Goal: Task Accomplishment & Management: Complete application form

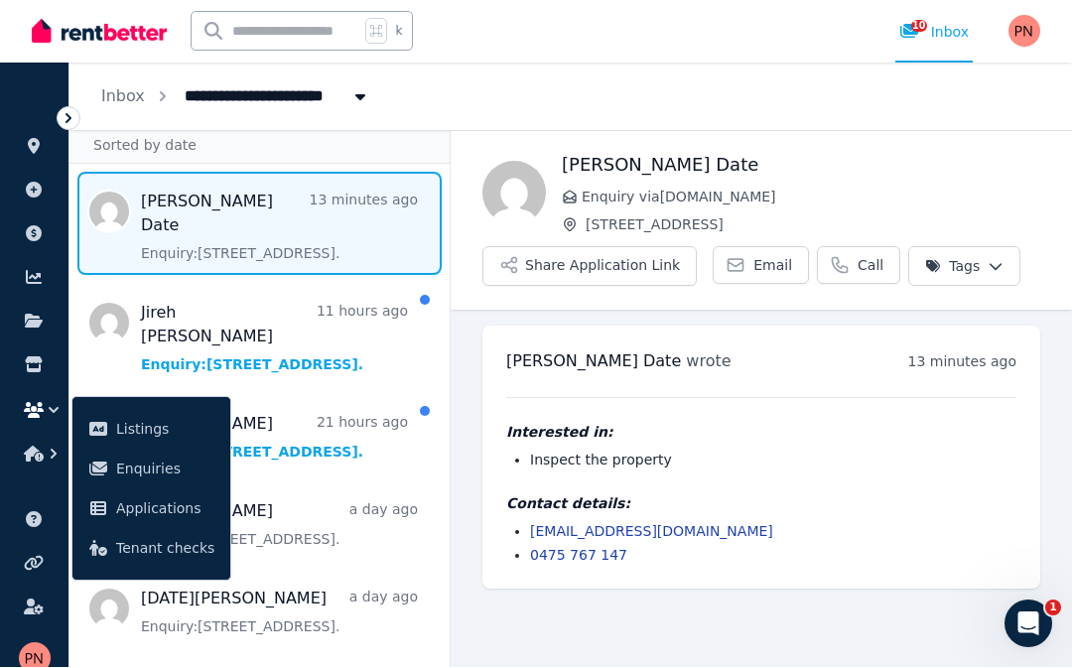
scroll to position [69, 0]
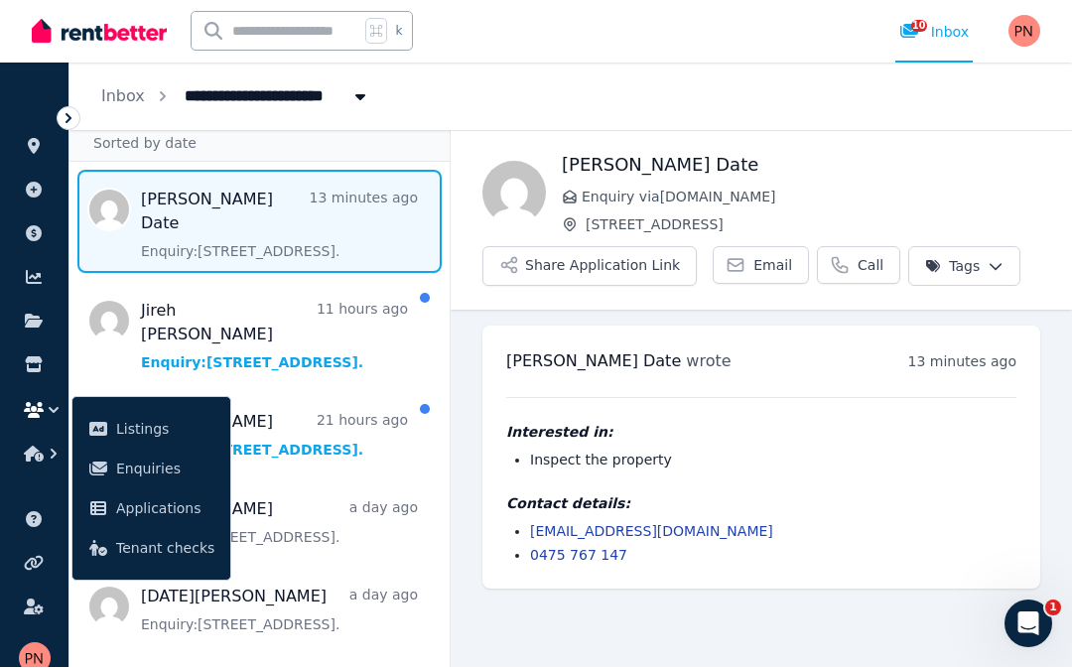
click at [105, 282] on span "Message list" at bounding box center [259, 333] width 380 height 103
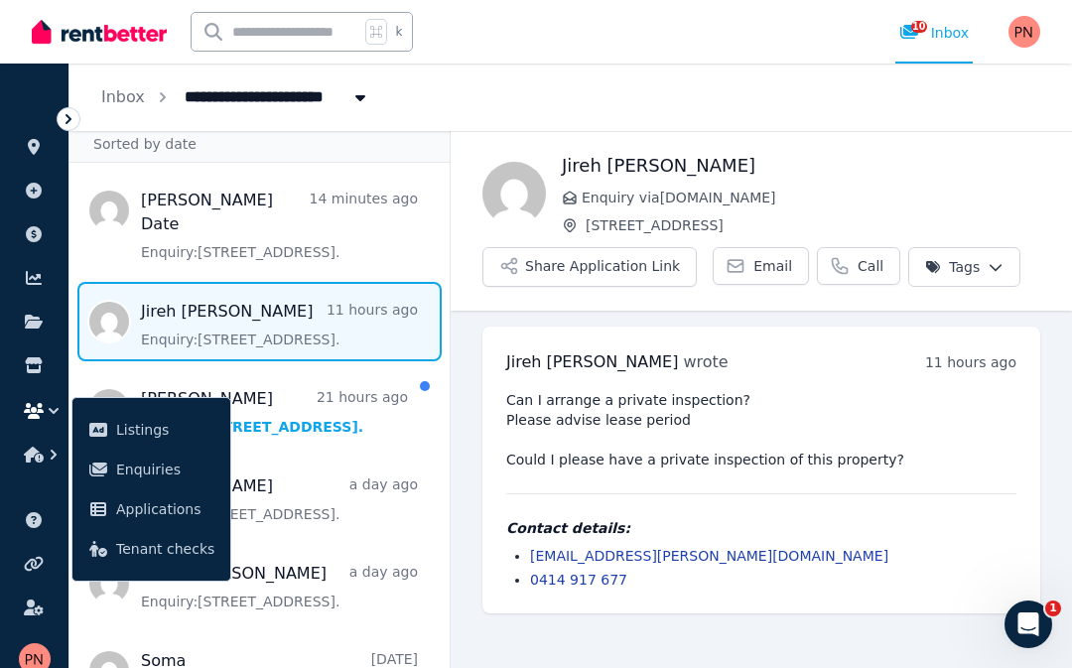
scroll to position [91, 0]
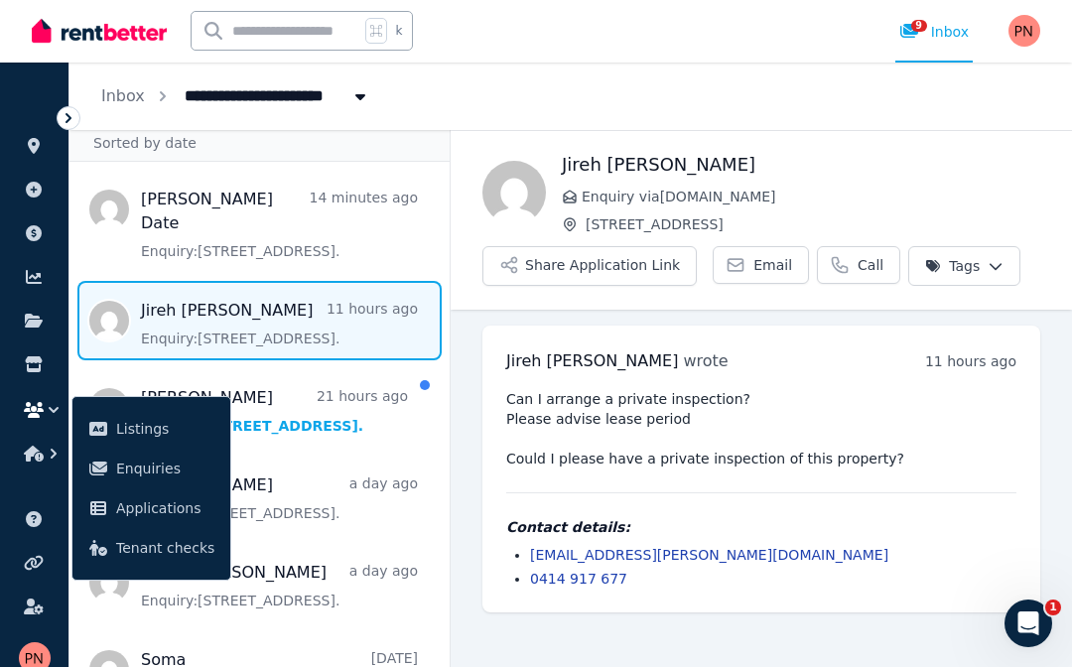
click at [108, 369] on span "Message list" at bounding box center [259, 408] width 380 height 79
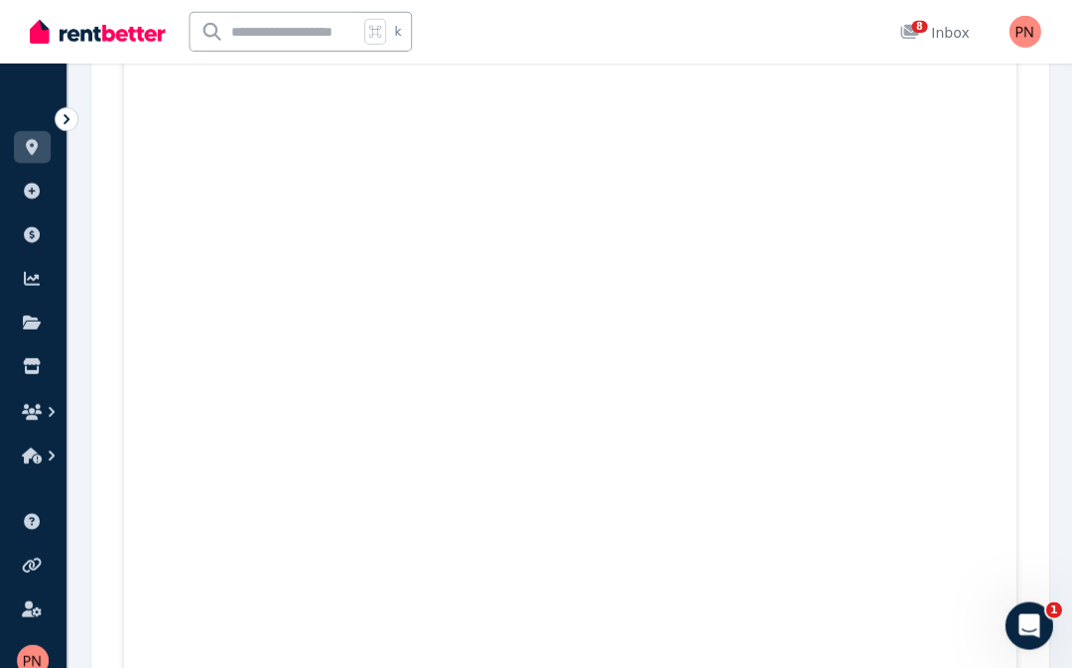
scroll to position [2336, 0]
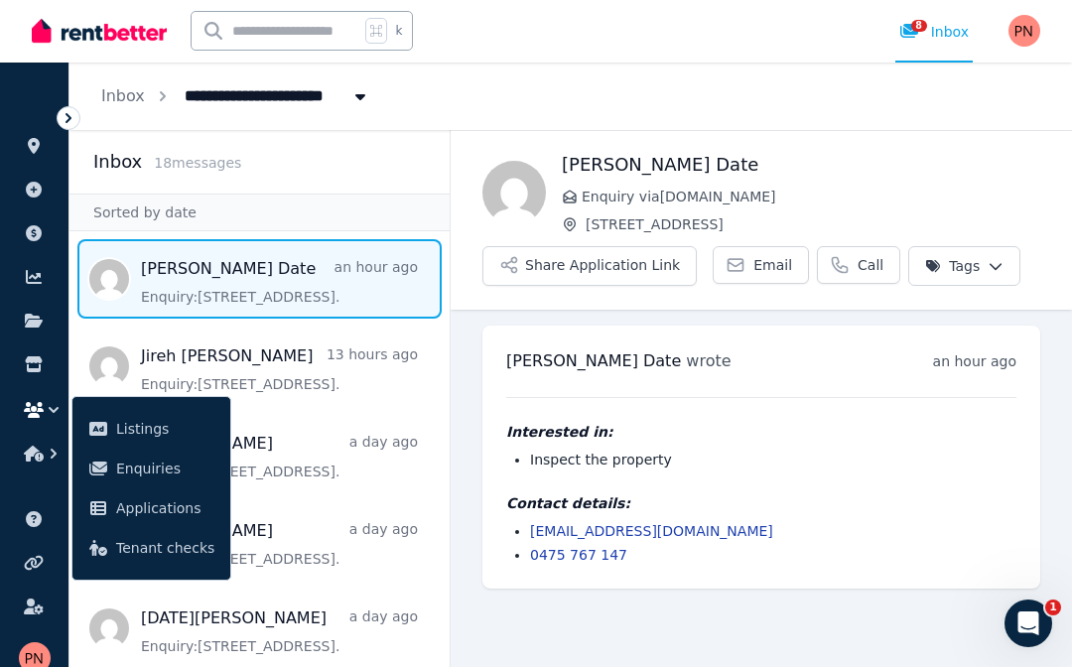
scroll to position [91, 0]
click at [320, 415] on span "Message list" at bounding box center [259, 454] width 380 height 79
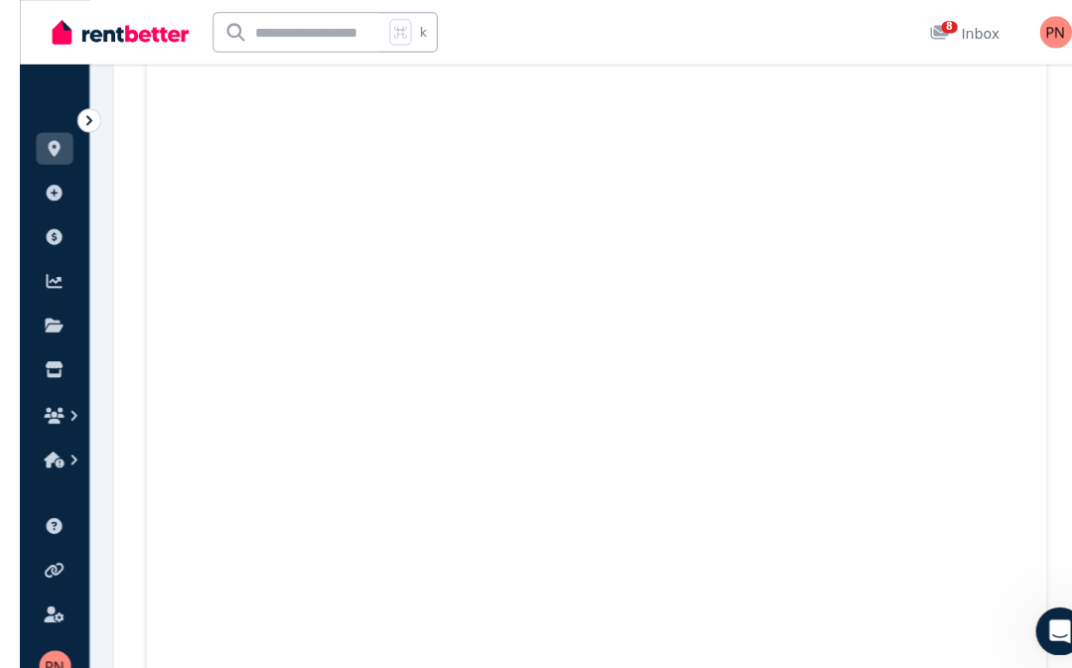
scroll to position [4998, 0]
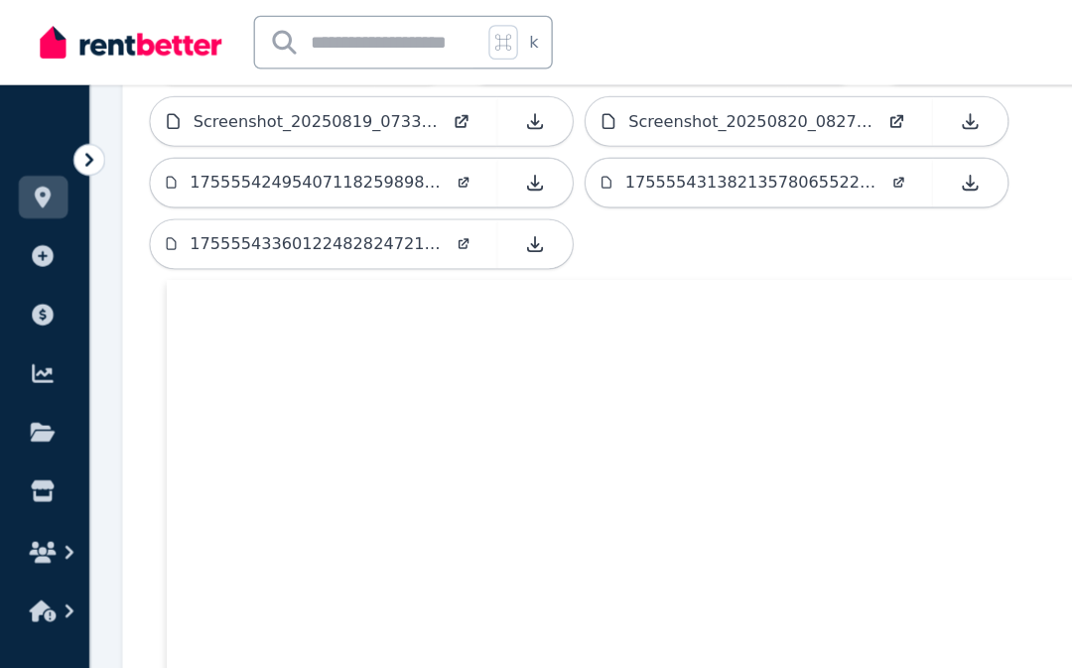
scroll to position [530, 0]
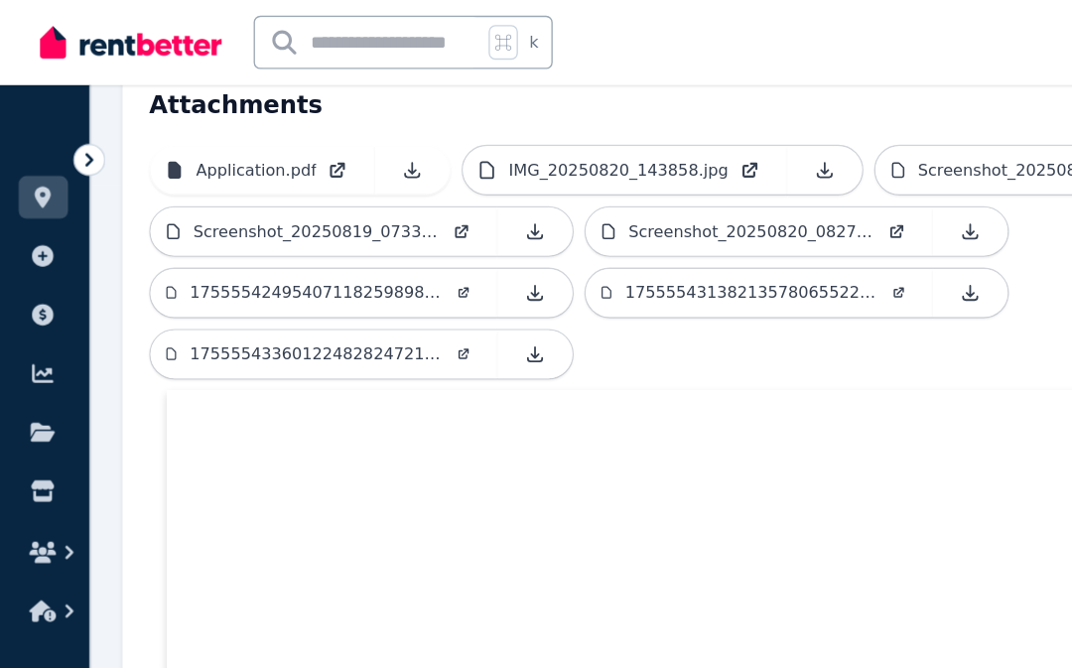
click at [146, 210] on p "17555542495407118259898472068151.jpg" at bounding box center [238, 218] width 190 height 16
click at [378, 246] on link at bounding box center [400, 264] width 56 height 36
